Goal: Transaction & Acquisition: Book appointment/travel/reservation

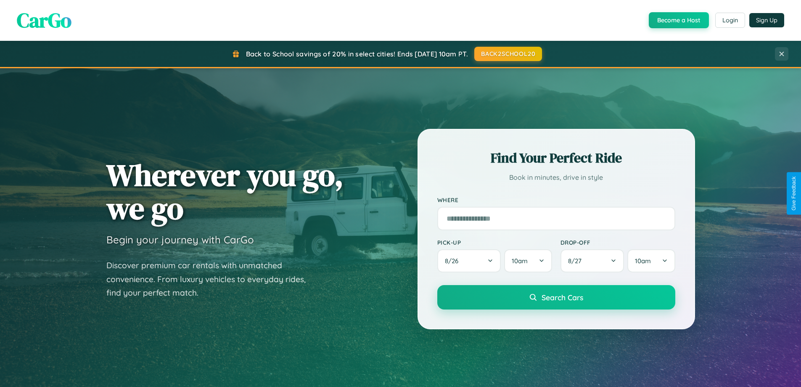
scroll to position [363, 0]
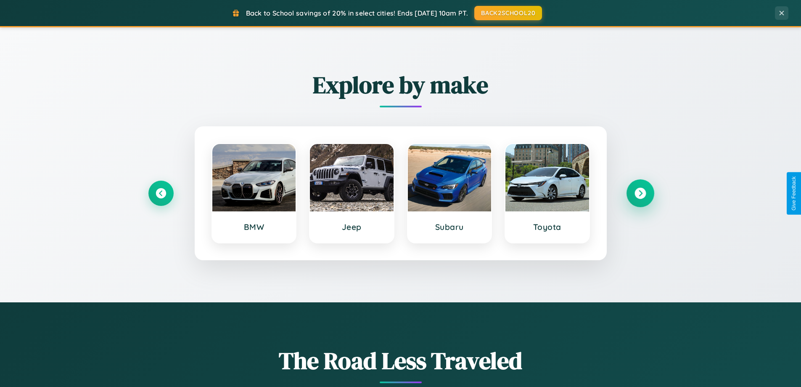
click at [640, 193] on icon at bounding box center [640, 193] width 11 height 11
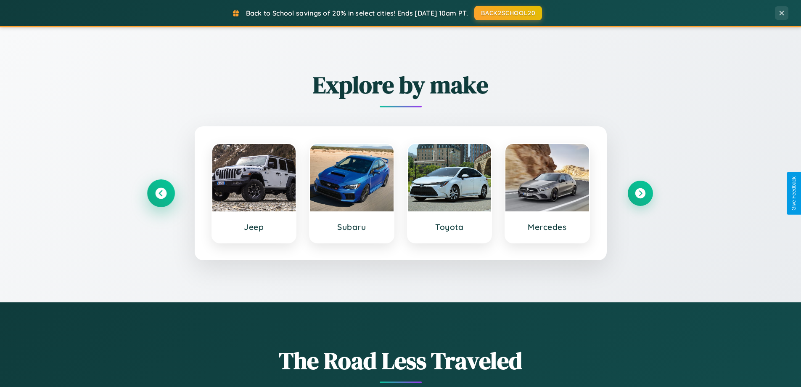
click at [161, 193] on icon at bounding box center [160, 193] width 11 height 11
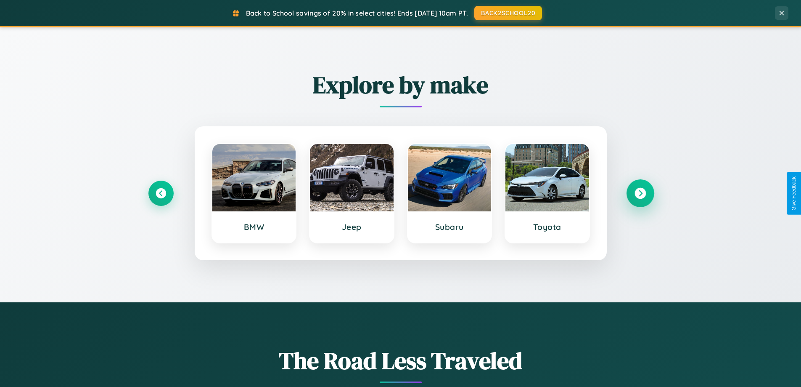
click at [640, 193] on icon at bounding box center [640, 193] width 11 height 11
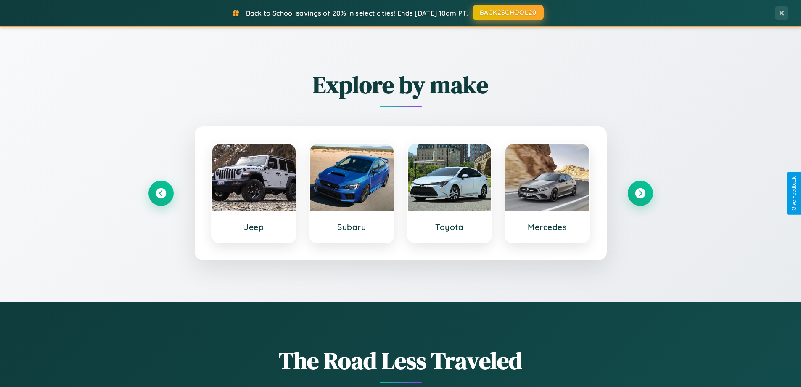
click at [508, 13] on button "BACK2SCHOOL20" at bounding box center [508, 12] width 71 height 15
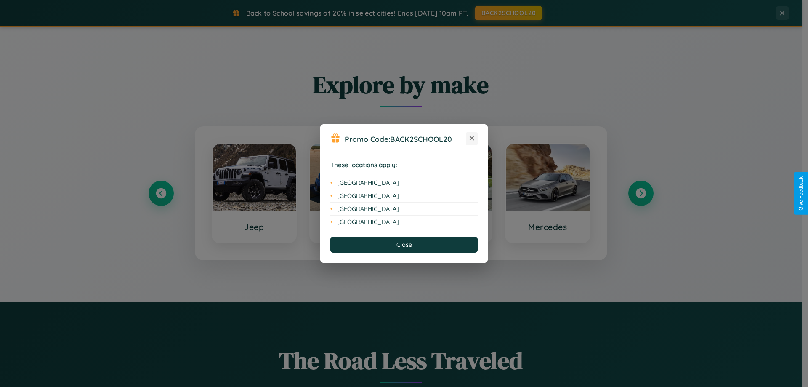
click at [471, 138] on icon at bounding box center [471, 138] width 5 height 5
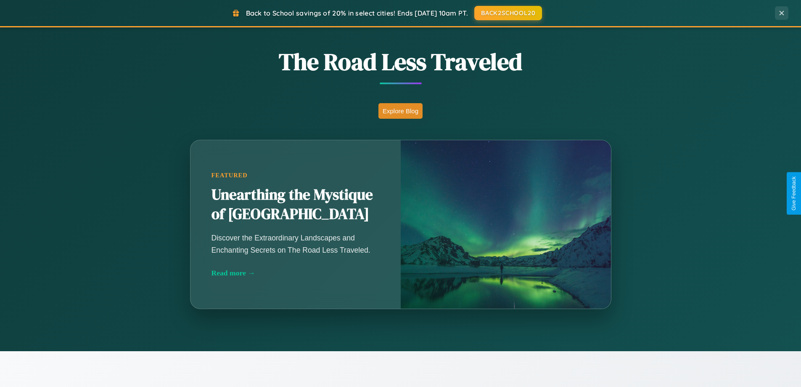
scroll to position [1351, 0]
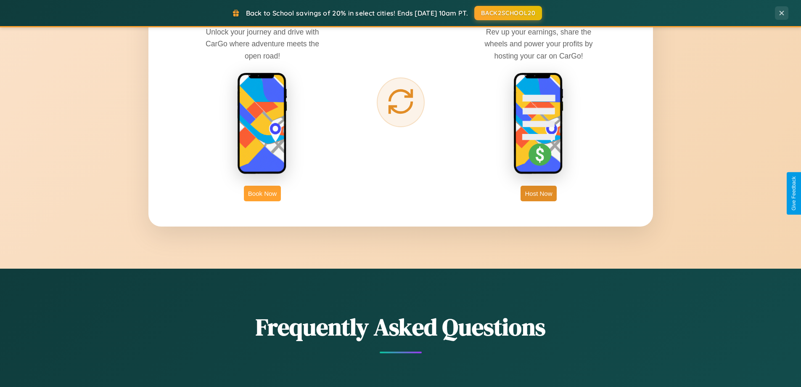
click at [262, 193] on button "Book Now" at bounding box center [262, 193] width 37 height 16
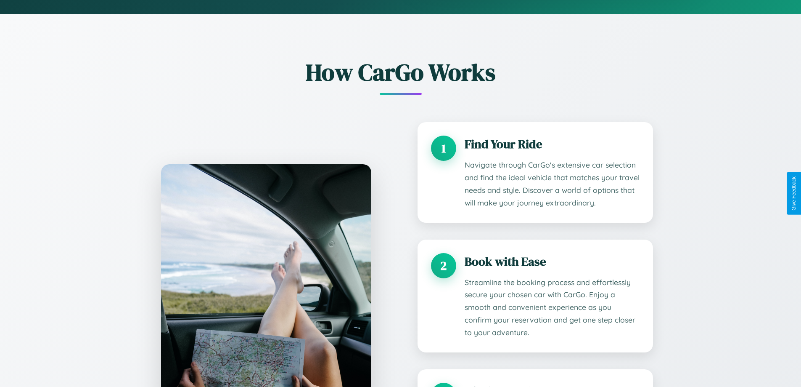
scroll to position [701, 0]
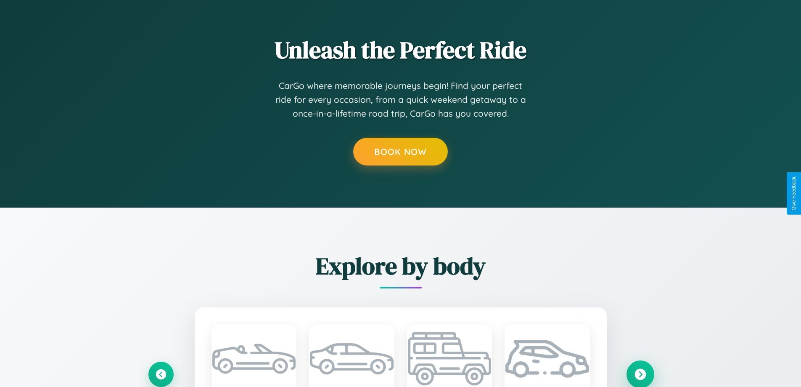
click at [640, 373] on icon at bounding box center [640, 373] width 11 height 11
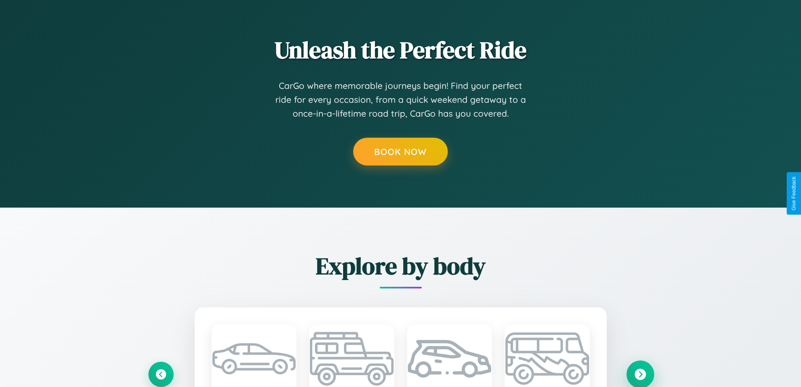
click at [640, 373] on icon at bounding box center [640, 373] width 11 height 11
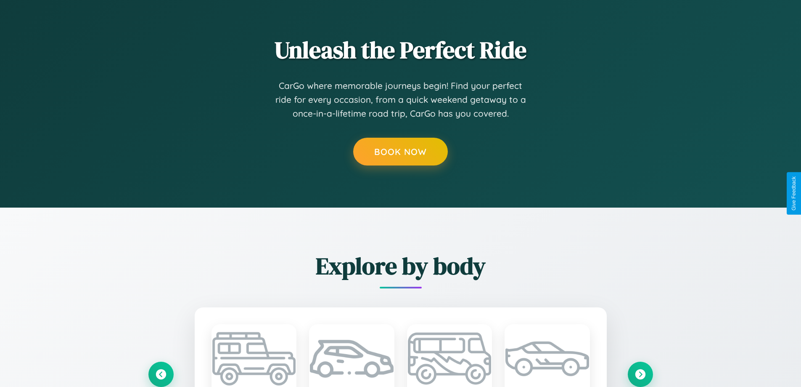
scroll to position [0, 0]
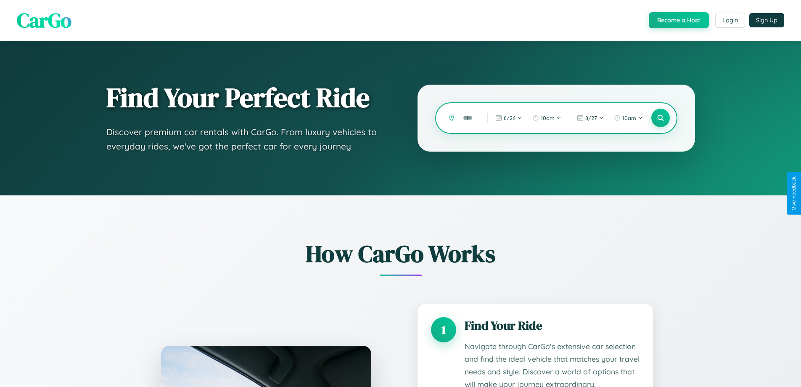
click at [469, 118] on input "text" at bounding box center [469, 118] width 20 height 15
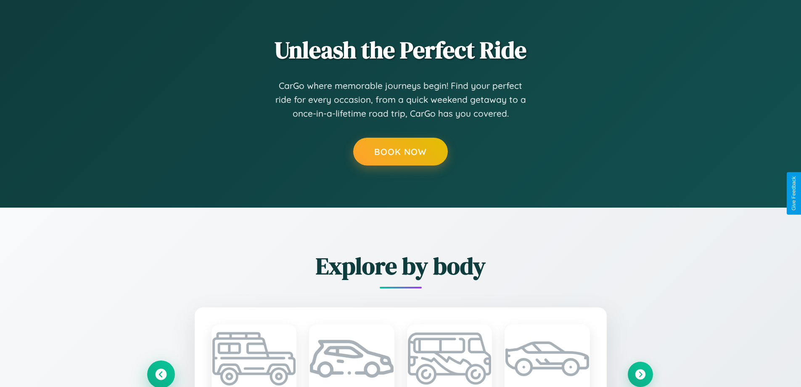
click at [161, 373] on icon at bounding box center [160, 373] width 11 height 11
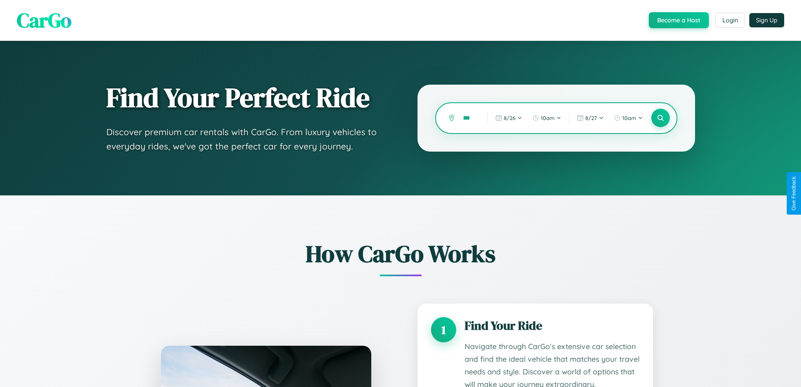
scroll to position [700, 0]
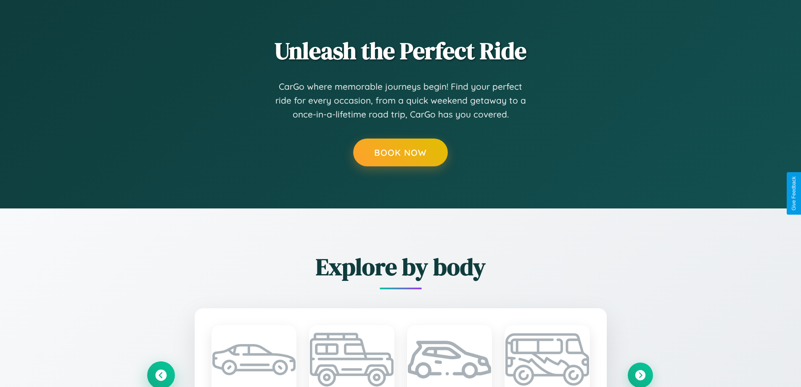
click at [161, 374] on icon at bounding box center [160, 374] width 11 height 11
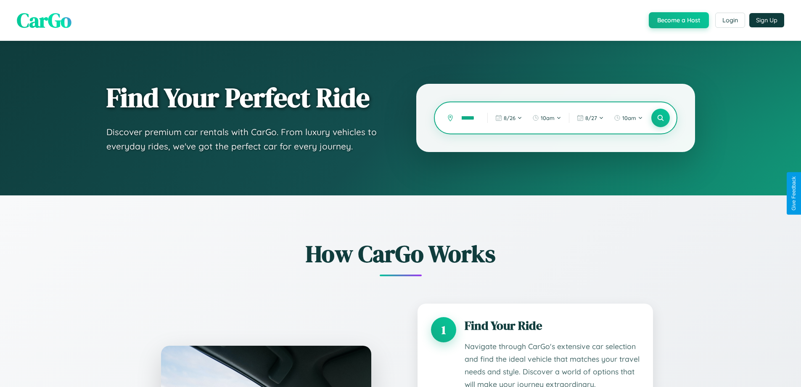
scroll to position [0, 13]
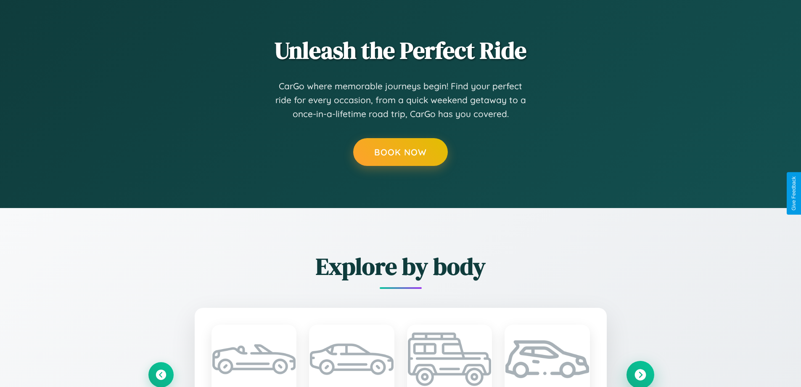
click at [640, 374] on icon at bounding box center [640, 373] width 11 height 11
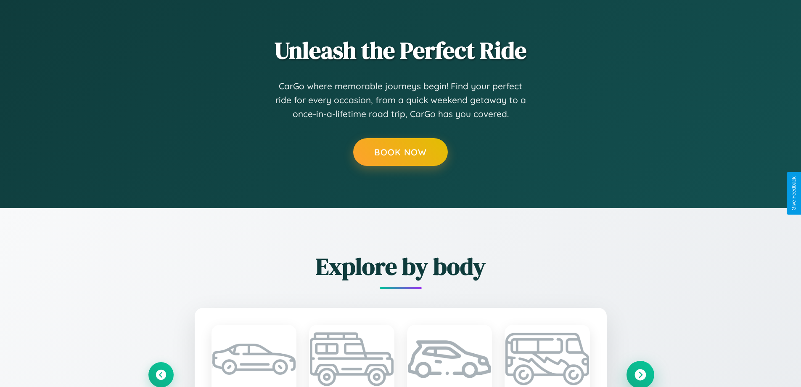
scroll to position [0, 0]
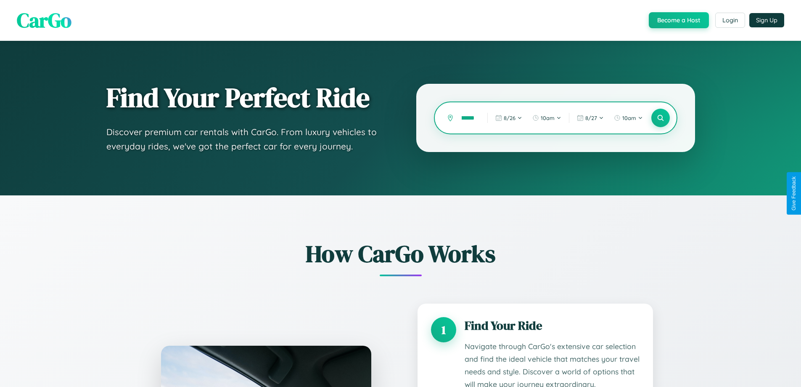
type input "**********"
click at [660, 118] on icon at bounding box center [661, 118] width 8 height 8
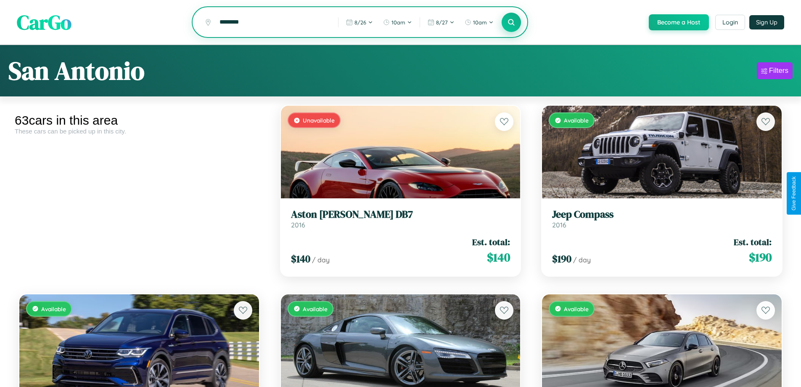
click at [511, 23] on icon at bounding box center [512, 22] width 8 height 8
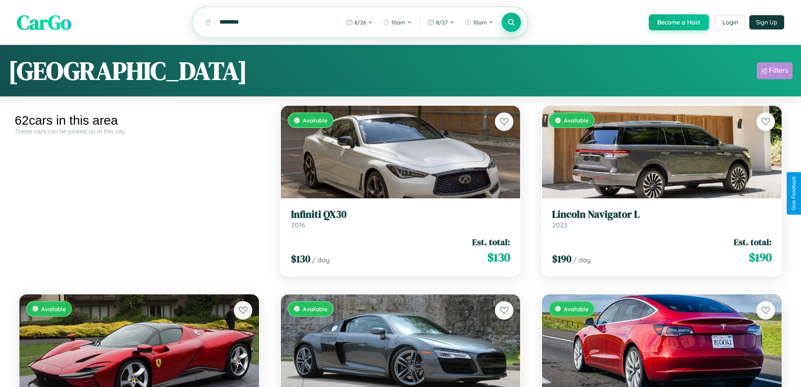
click at [775, 72] on div "Filters" at bounding box center [778, 70] width 19 height 8
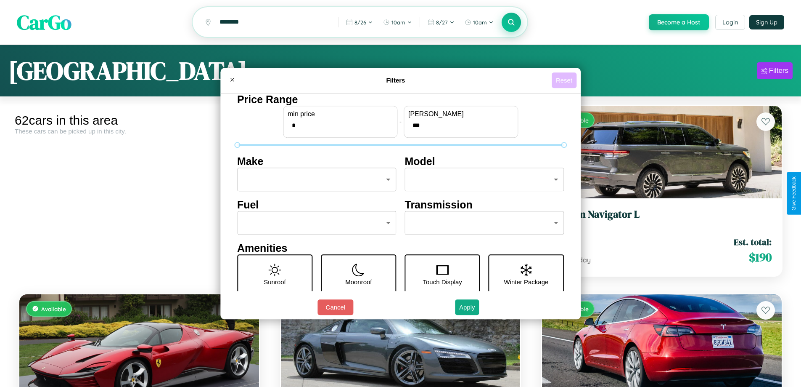
click at [565, 80] on button "Reset" at bounding box center [564, 80] width 25 height 16
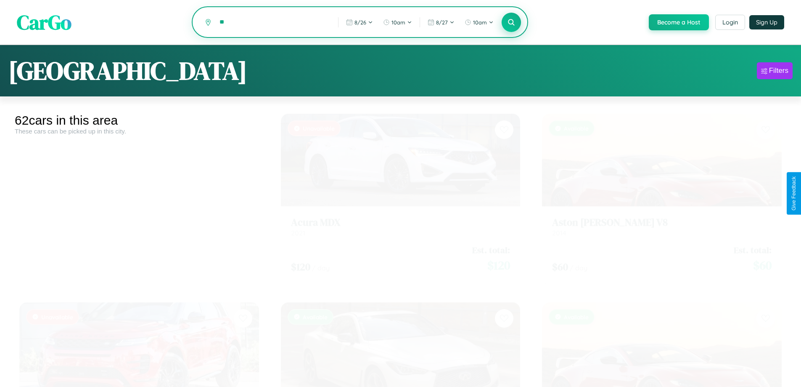
type input "*"
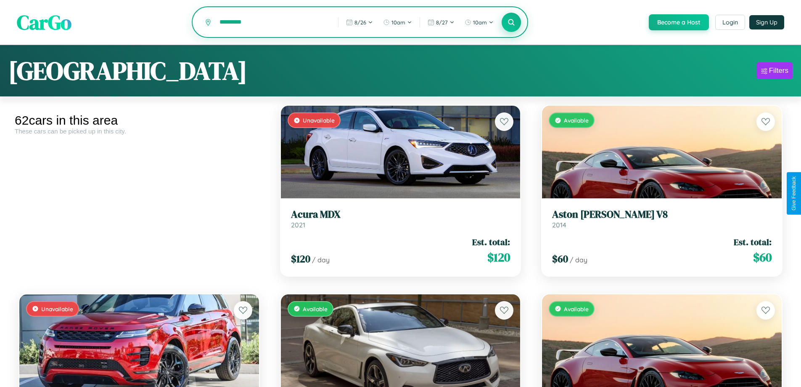
type input "*********"
click at [511, 22] on icon at bounding box center [512, 22] width 8 height 8
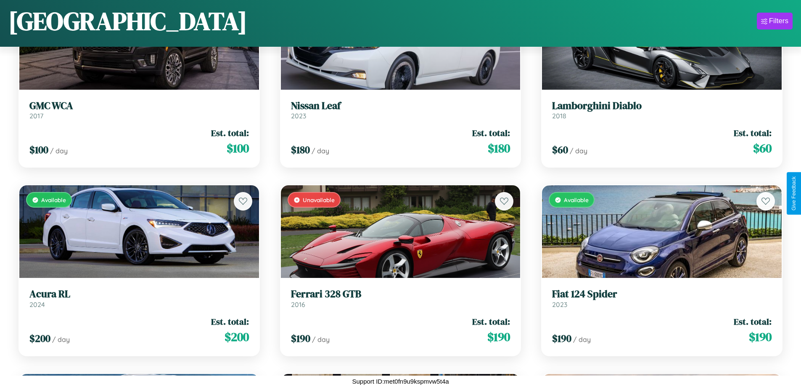
scroll to position [2755, 0]
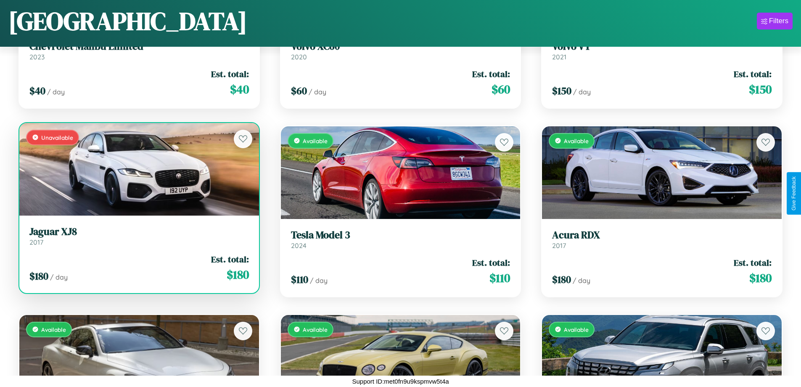
click at [138, 239] on link "Jaguar XJ8 2017" at bounding box center [139, 235] width 220 height 21
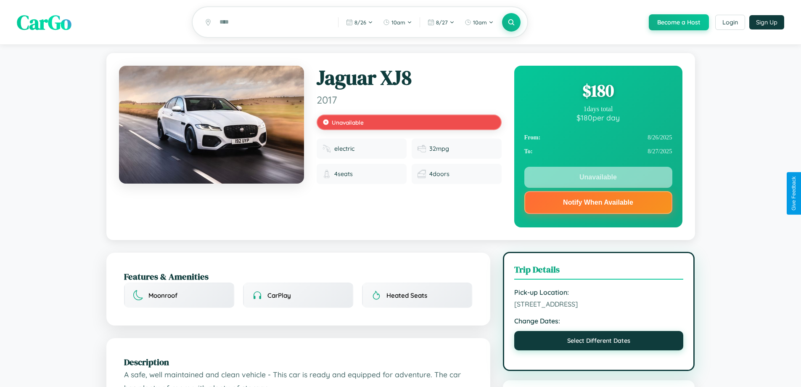
click at [599, 342] on button "Select Different Dates" at bounding box center [599, 340] width 170 height 19
select select "*"
select select "****"
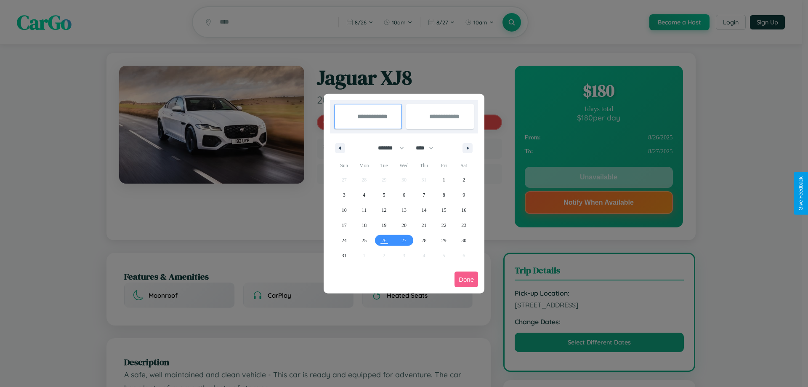
click at [387, 148] on select "******* ******** ***** ***** *** **** **** ****** ********* ******* ******** **…" at bounding box center [389, 148] width 36 height 14
select select "*"
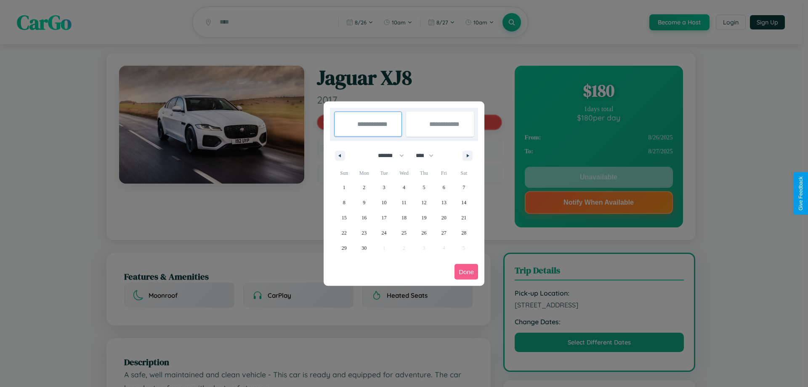
click at [428, 155] on select "**** **** **** **** **** **** **** **** **** **** **** **** **** **** **** ****…" at bounding box center [423, 155] width 25 height 14
select select "****"
click at [344, 247] on span "28" at bounding box center [344, 247] width 5 height 15
type input "**********"
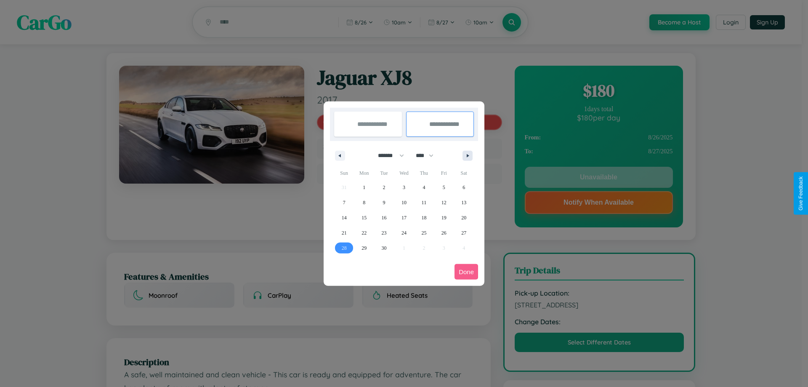
click at [467, 155] on icon "button" at bounding box center [469, 155] width 4 height 3
select select "*"
click at [344, 202] on span "5" at bounding box center [344, 202] width 3 height 15
type input "**********"
select select "*"
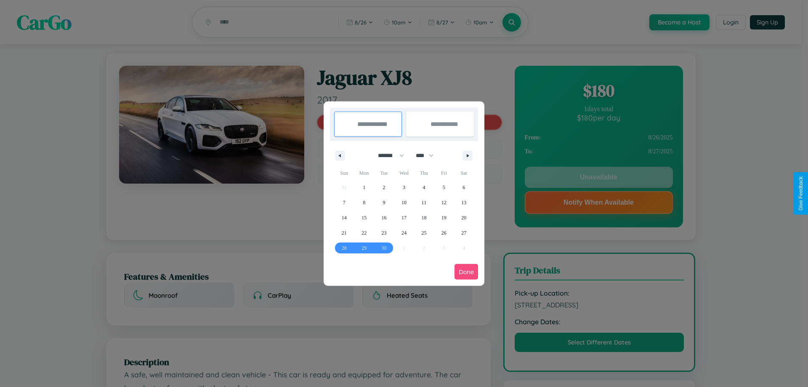
click at [466, 271] on button "Done" at bounding box center [466, 272] width 24 height 16
